Goal: Task Accomplishment & Management: Use online tool/utility

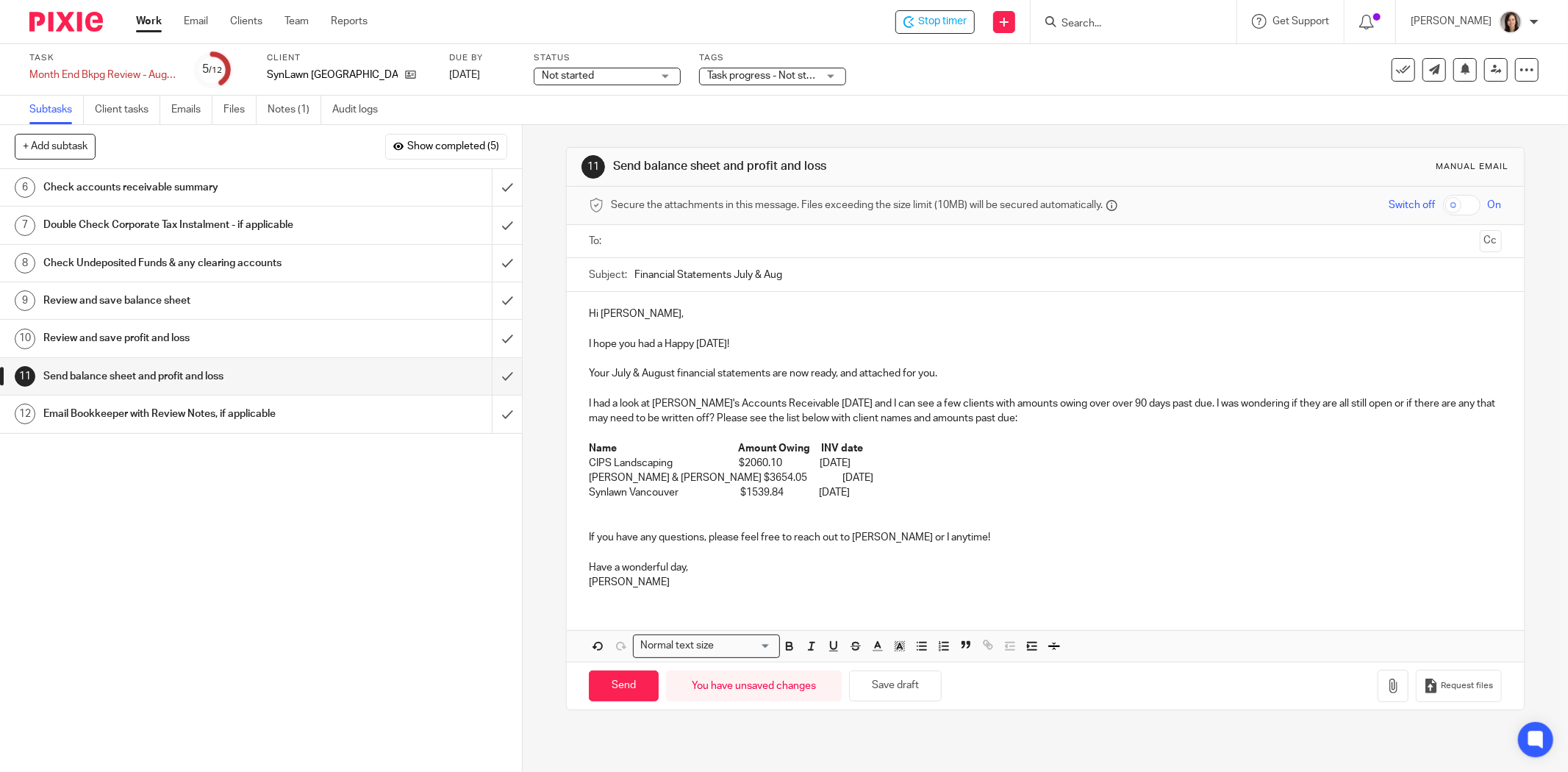
click at [730, 276] on input "Financial Statements July & Aug" at bounding box center [1067, 274] width 867 height 33
type input "Financial Statements - July & Aug"
click at [967, 458] on p "CIPS Landscaping $2060.10 May 30 2025" at bounding box center [1045, 463] width 913 height 15
click at [990, 521] on p at bounding box center [1045, 523] width 913 height 15
click at [888, 702] on div "Send You have unsaved changes Save draft" at bounding box center [765, 686] width 352 height 31
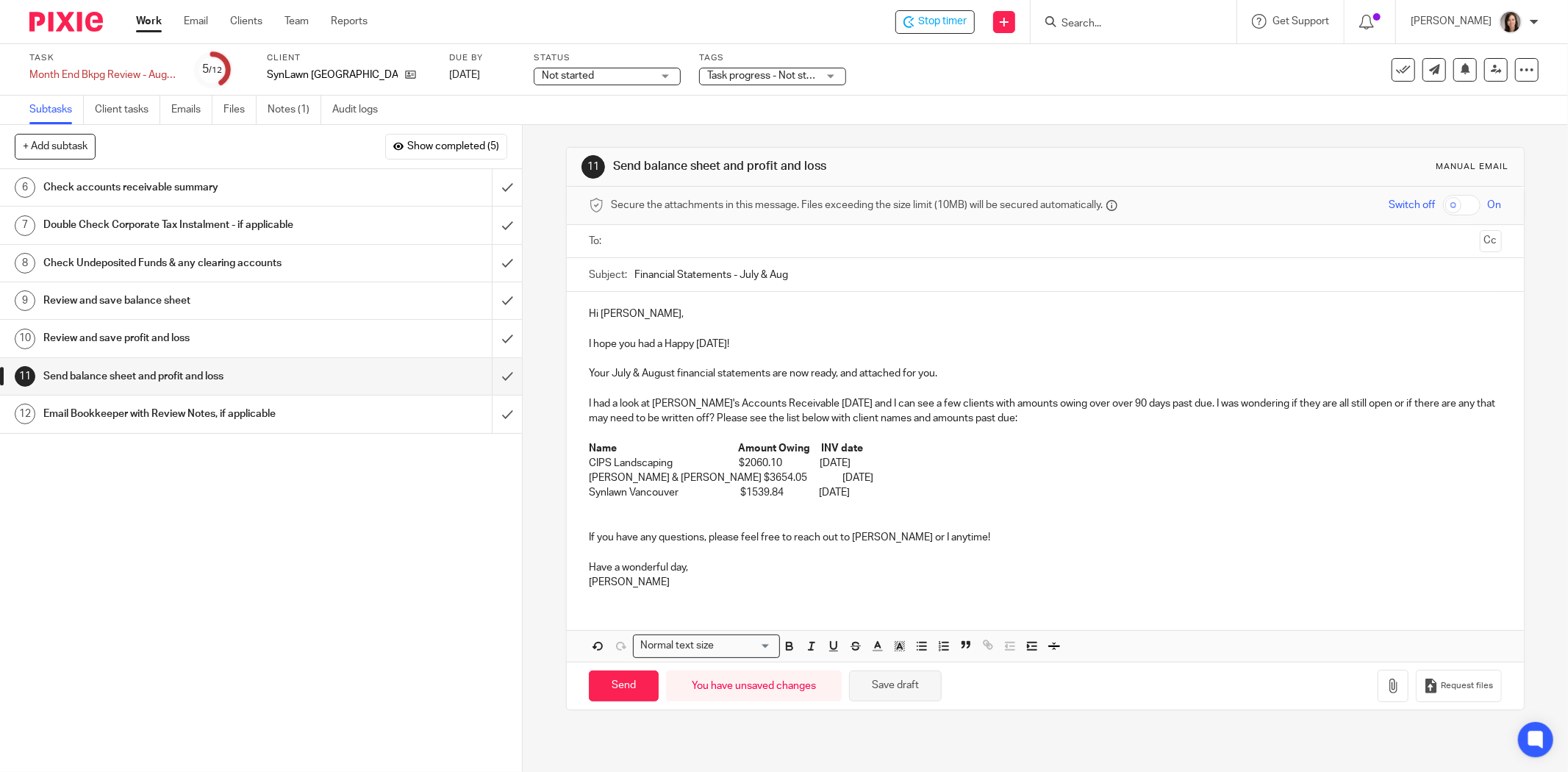
click at [880, 695] on button "Save draft" at bounding box center [895, 686] width 92 height 31
click at [489, 189] on input "submit" at bounding box center [261, 187] width 522 height 37
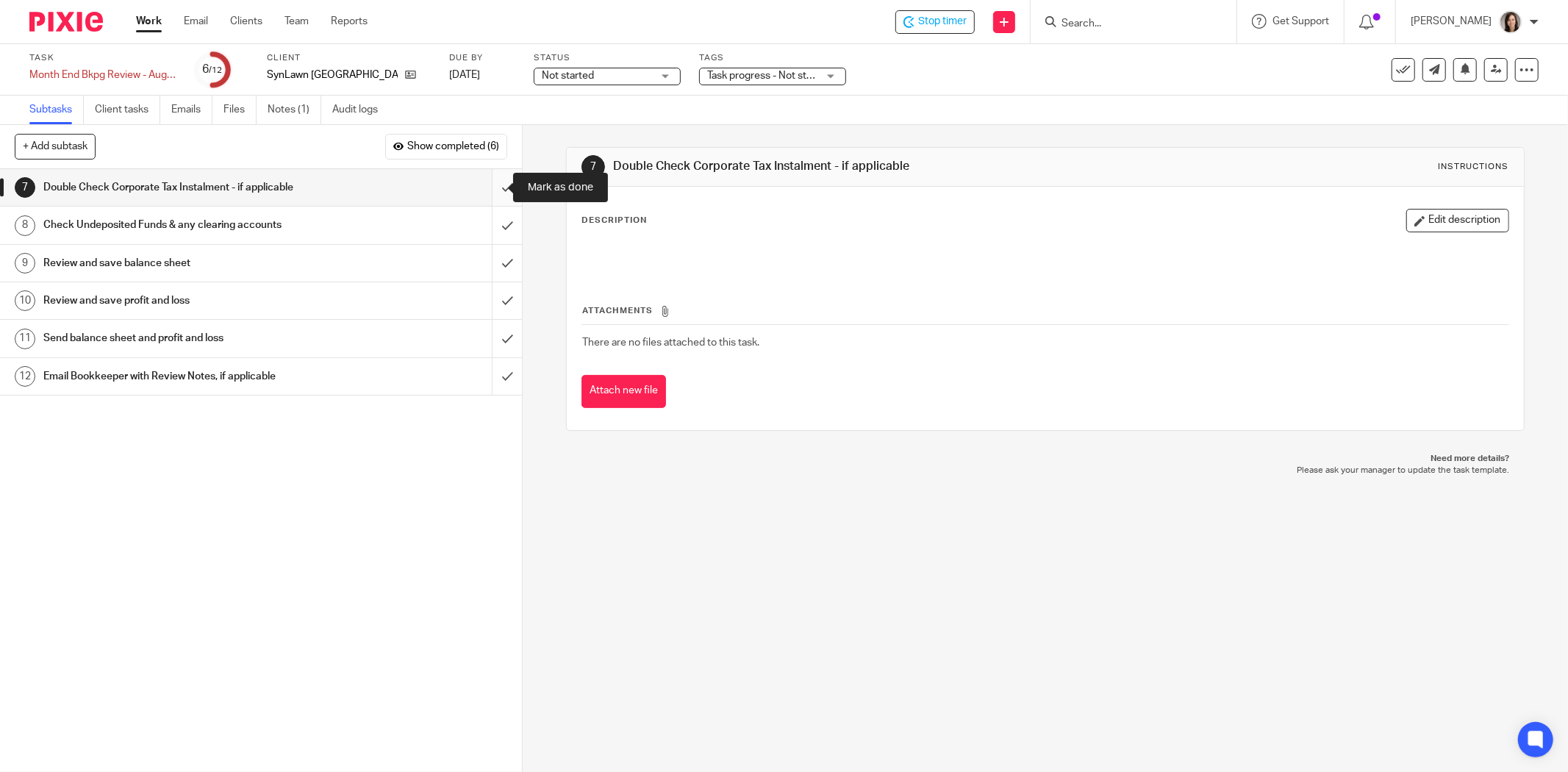
click at [489, 192] on input "submit" at bounding box center [261, 187] width 522 height 37
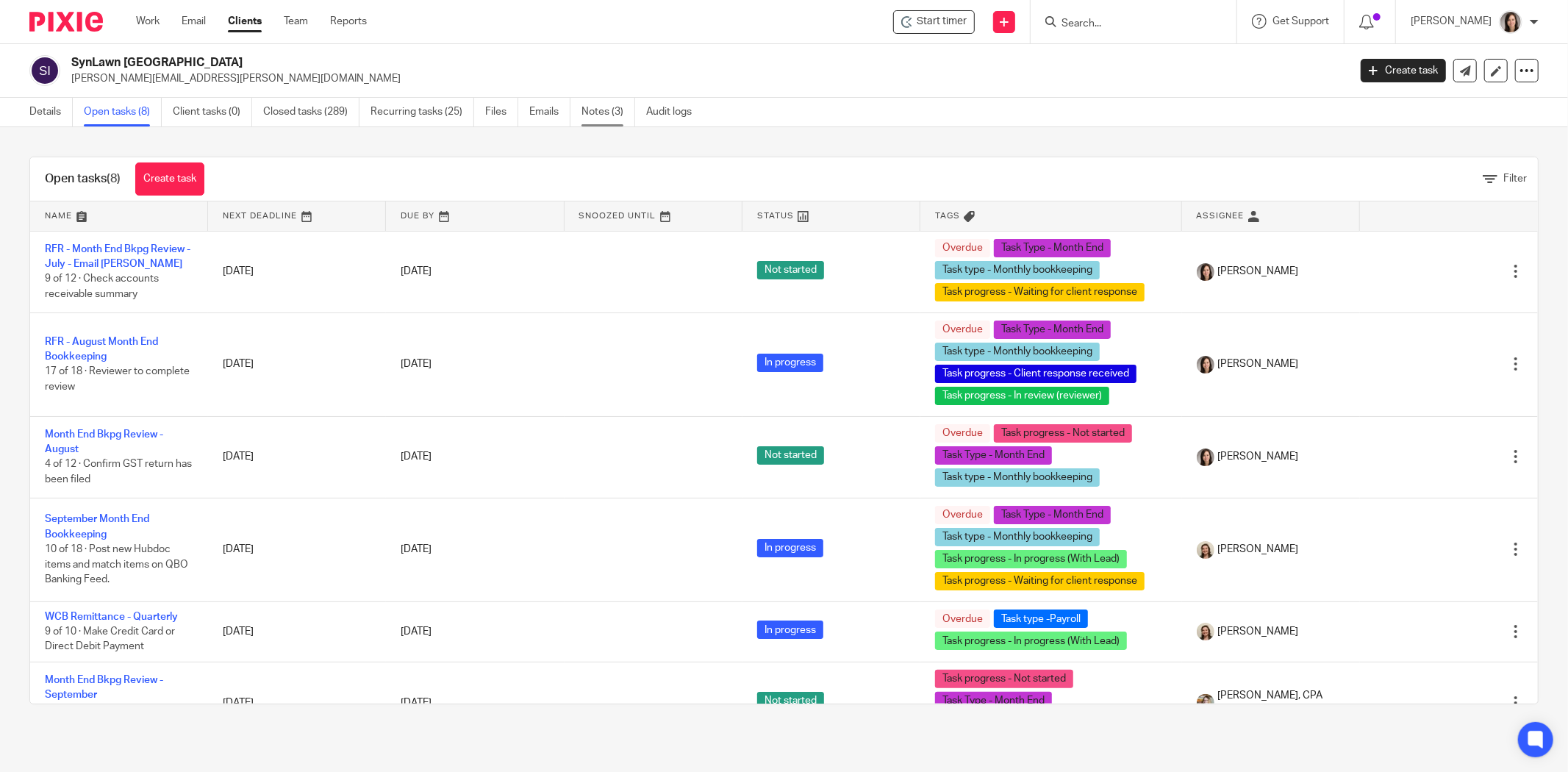
click at [596, 113] on link "Notes (3)" at bounding box center [608, 112] width 54 height 29
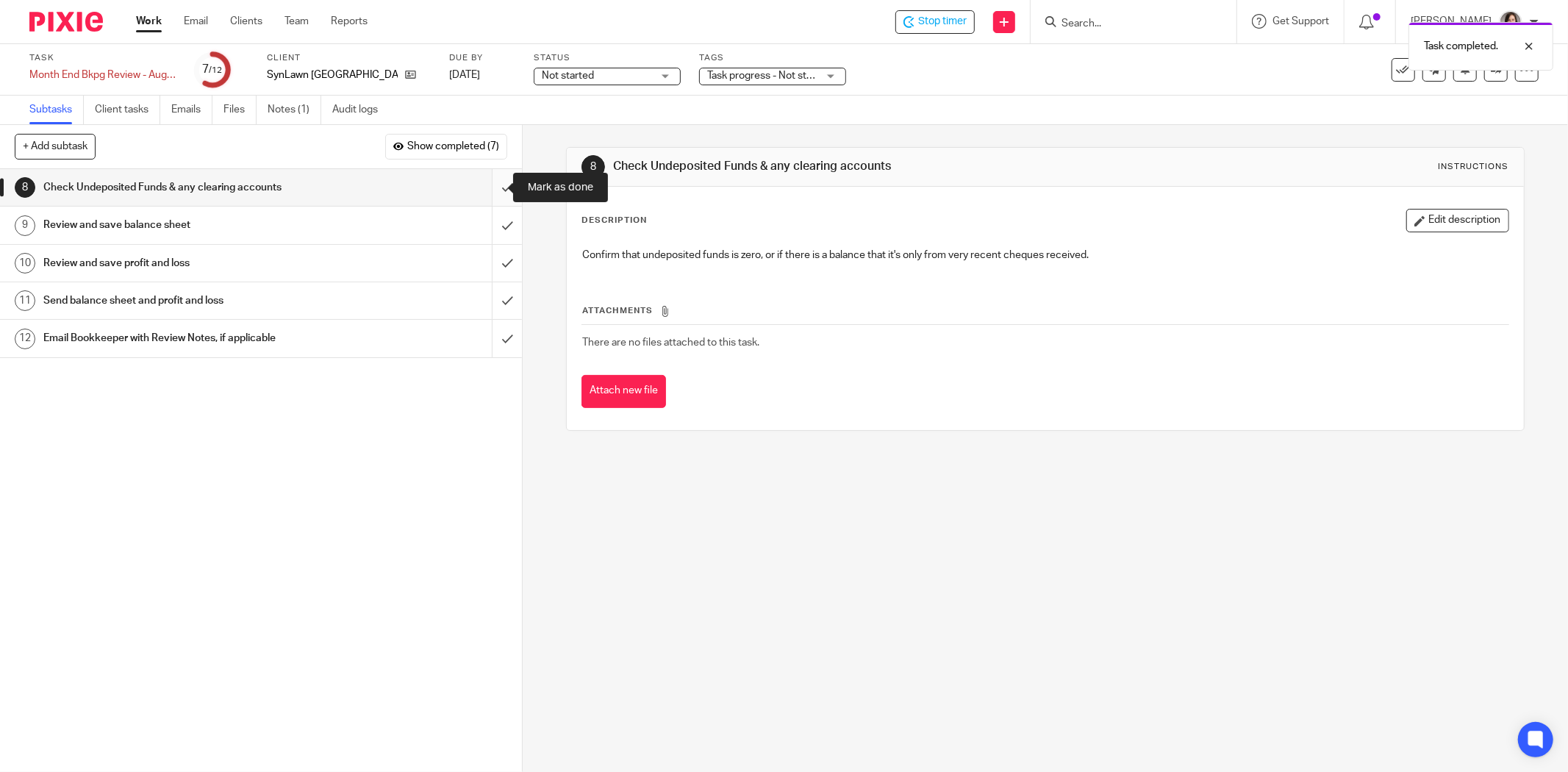
click at [489, 189] on input "submit" at bounding box center [261, 187] width 522 height 37
